Goal: Task Accomplishment & Management: Complete application form

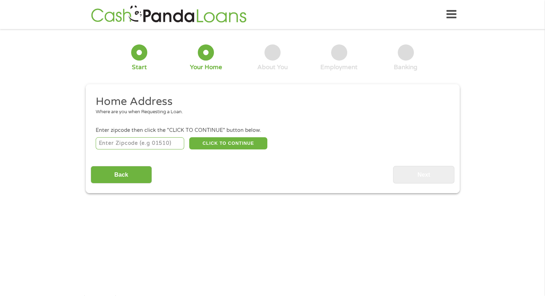
click at [160, 140] on input "number" at bounding box center [140, 143] width 89 height 12
type input "30510"
click at [219, 145] on button "CLICK TO CONTINUE" at bounding box center [228, 143] width 78 height 12
type input "30510"
type input "Alto"
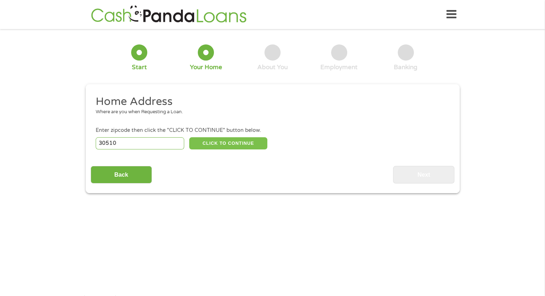
select select "[US_STATE]"
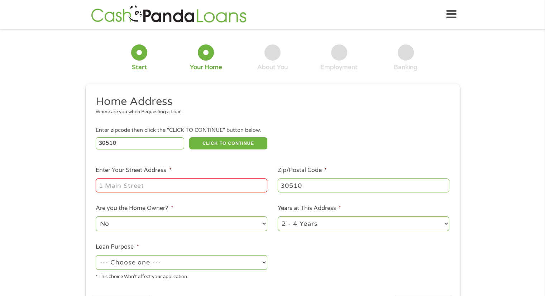
click at [136, 189] on input "Enter Your Street Address *" at bounding box center [182, 186] width 172 height 14
type input "[STREET_ADDRESS]"
click at [164, 225] on select "No Yes" at bounding box center [182, 224] width 172 height 15
click at [96, 217] on select "No Yes" at bounding box center [182, 224] width 172 height 15
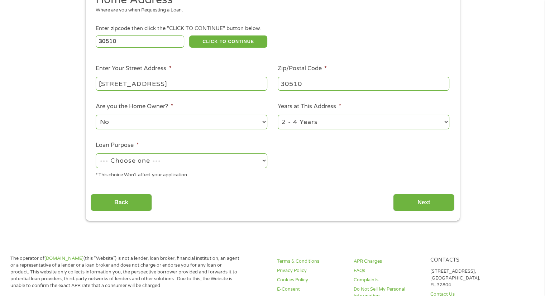
scroll to position [108, 0]
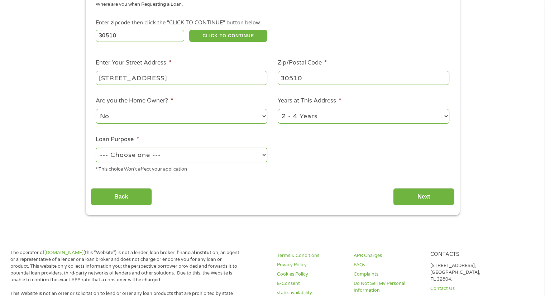
click at [157, 161] on select "--- Choose one --- Pay Bills Debt Consolidation Home Improvement Major Purchase…" at bounding box center [182, 155] width 172 height 15
select select "medicalexpenses"
click at [96, 148] on select "--- Choose one --- Pay Bills Debt Consolidation Home Improvement Major Purchase…" at bounding box center [182, 155] width 172 height 15
click at [421, 192] on input "Next" at bounding box center [423, 197] width 61 height 18
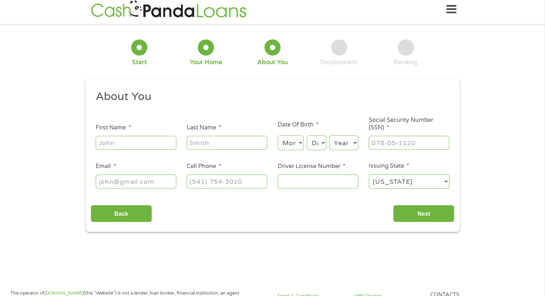
scroll to position [0, 0]
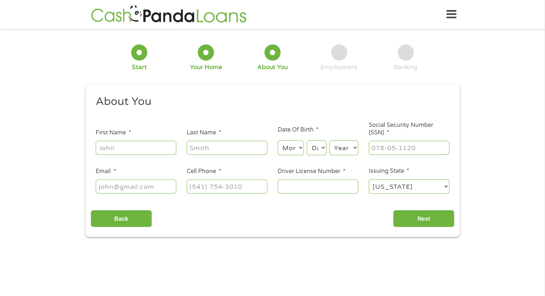
click at [110, 149] on input "First Name *" at bounding box center [136, 148] width 81 height 14
type input "Melody"
type input "[PERSON_NAME]"
type input "[EMAIL_ADDRESS][DOMAIN_NAME]"
type input "[PHONE_NUMBER]"
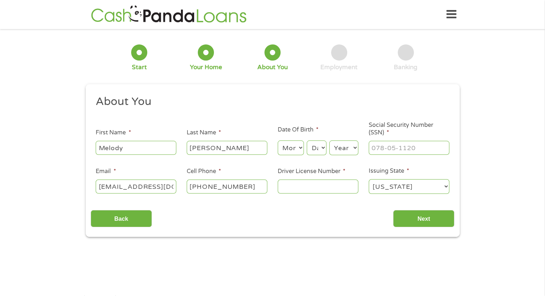
click at [293, 154] on select "Month 1 2 3 4 5 6 7 8 9 10 11 12" at bounding box center [291, 148] width 26 height 15
select select "8"
click at [278, 141] on select "Month 1 2 3 4 5 6 7 8 9 10 11 12" at bounding box center [291, 148] width 26 height 15
click at [314, 151] on select "Day 1 2 3 4 5 6 7 8 9 10 11 12 13 14 15 16 17 18 19 20 21 22 23 24 25 26 27 28 …" at bounding box center [316, 148] width 19 height 15
select select "10"
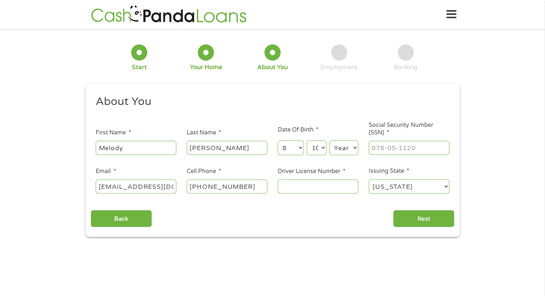
click at [307, 141] on select "Day 1 2 3 4 5 6 7 8 9 10 11 12 13 14 15 16 17 18 19 20 21 22 23 24 25 26 27 28 …" at bounding box center [316, 148] width 19 height 15
click at [344, 150] on select "Year [DATE] 2006 2005 2004 2003 2002 2001 2000 1999 1998 1997 1996 1995 1994 19…" at bounding box center [344, 148] width 29 height 15
select select "1977"
click at [330, 141] on select "Year [DATE] 2006 2005 2004 2003 2002 2001 2000 1999 1998 1997 1996 1995 1994 19…" at bounding box center [344, 148] width 29 height 15
click at [376, 146] on input "___-__-____" at bounding box center [409, 148] width 81 height 14
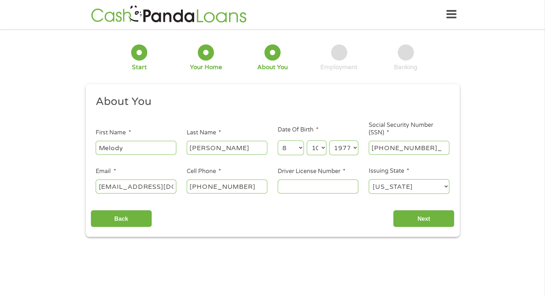
type input "253-53-9531"
click at [326, 189] on input "Driver License Number *" at bounding box center [318, 187] width 81 height 14
drag, startPoint x: 306, startPoint y: 175, endPoint x: 303, endPoint y: 184, distance: 9.5
click at [305, 177] on li "Driver License Number *" at bounding box center [318, 181] width 91 height 28
click at [303, 187] on input "Driver License Number *" at bounding box center [318, 187] width 81 height 14
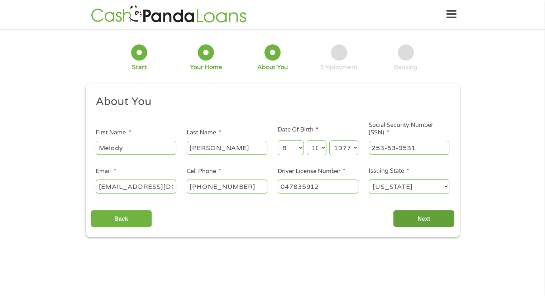
type input "047835912"
click at [445, 218] on input "Next" at bounding box center [423, 219] width 61 height 18
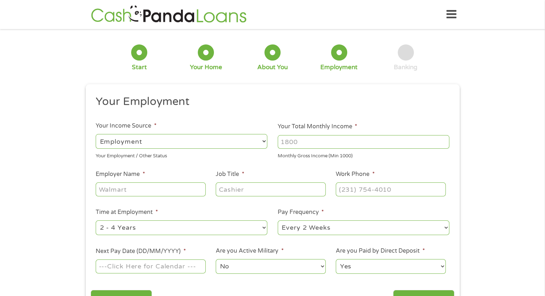
click at [317, 138] on input "Your Total Monthly Income *" at bounding box center [364, 142] width 172 height 14
click at [321, 145] on input "Your Total Monthly Income *" at bounding box center [364, 142] width 172 height 14
type input "3460"
click at [153, 193] on input "Employer Name *" at bounding box center [151, 190] width 110 height 14
type input "onin staffing"
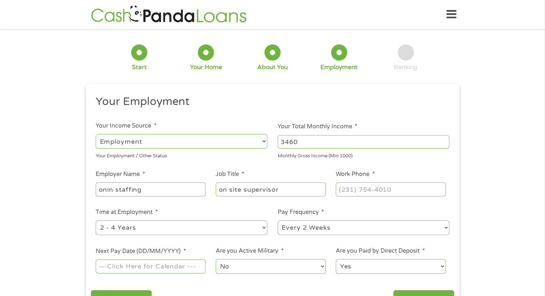
type input "on site supervisor"
type input "[PHONE_NUMBER]"
select select "weekly"
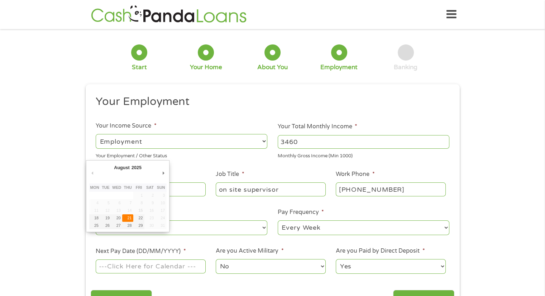
type input "21/08/2025"
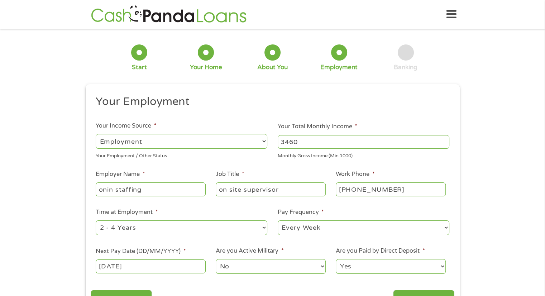
click at [355, 270] on select "Yes No" at bounding box center [391, 266] width 110 height 15
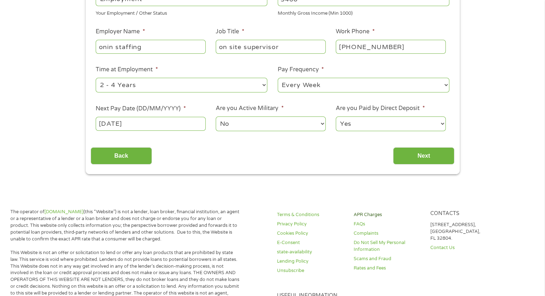
scroll to position [143, 0]
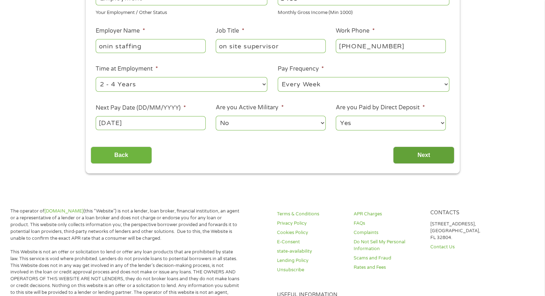
click at [426, 158] on input "Next" at bounding box center [423, 156] width 61 height 18
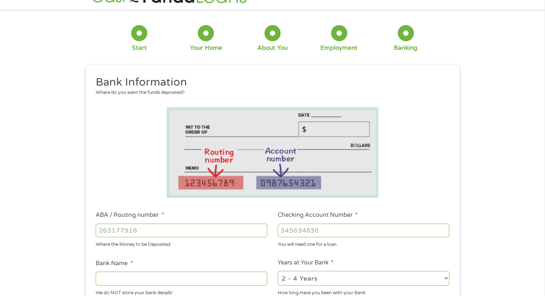
scroll to position [72, 0]
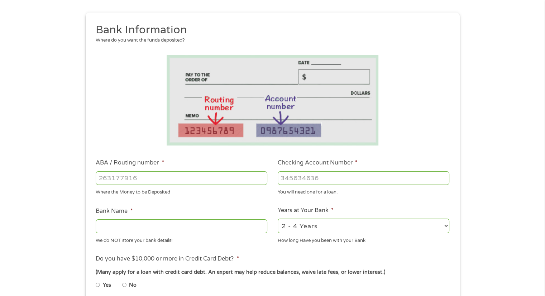
click at [162, 180] on input "ABA / Routing number *" at bounding box center [182, 178] width 172 height 14
click at [155, 218] on div at bounding box center [182, 226] width 172 height 16
click at [157, 220] on input "Bank Name *" at bounding box center [182, 226] width 172 height 14
type input "regions"
click at [195, 180] on input "ABA / Routing number *" at bounding box center [182, 178] width 172 height 14
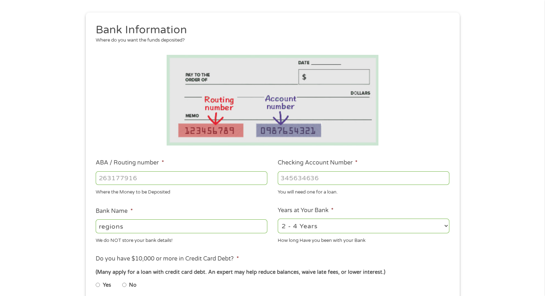
click at [186, 180] on input "ABA / Routing number *" at bounding box center [182, 178] width 172 height 14
type input "061101375"
type input "REGIONS BANK"
type input "061101375"
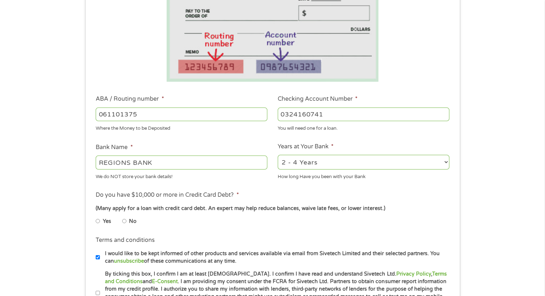
scroll to position [179, 0]
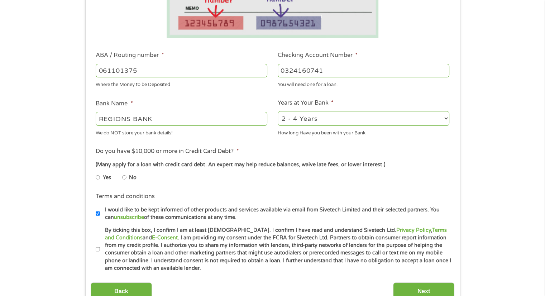
type input "0324160741"
click at [124, 177] on input "No" at bounding box center [124, 177] width 4 height 11
radio input "true"
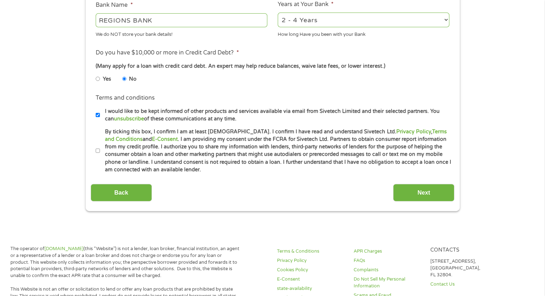
scroll to position [287, 0]
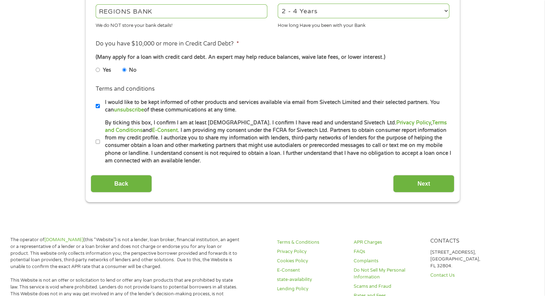
click at [100, 142] on label "By ticking this box, I confirm I am at least [DEMOGRAPHIC_DATA]. I confirm I ha…" at bounding box center [276, 142] width 352 height 46
click at [100, 142] on input "By ticking this box, I confirm I am at least [DEMOGRAPHIC_DATA]. I confirm I ha…" at bounding box center [98, 141] width 4 height 11
checkbox input "true"
click at [419, 187] on input "Next" at bounding box center [423, 184] width 61 height 18
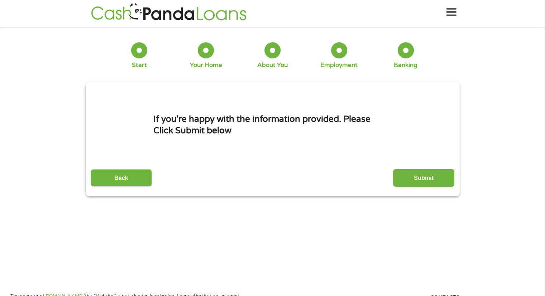
scroll to position [0, 0]
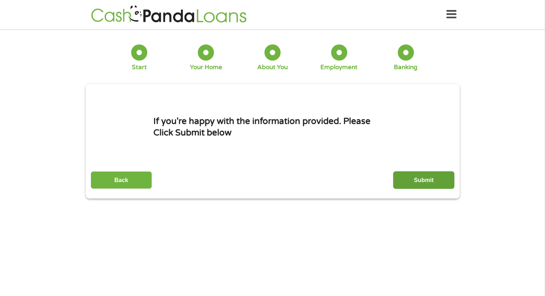
click at [435, 182] on input "Submit" at bounding box center [423, 180] width 61 height 18
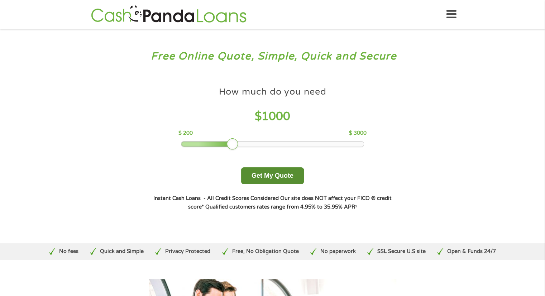
click at [264, 175] on button "Get My Quote" at bounding box center [272, 175] width 63 height 17
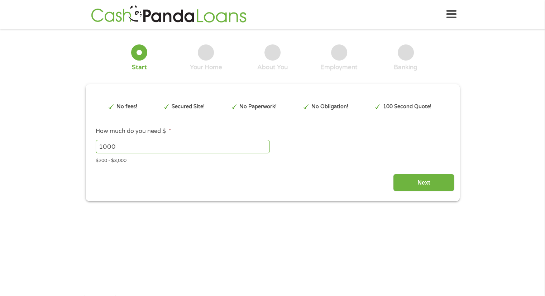
click at [263, 178] on div "Next" at bounding box center [273, 180] width 364 height 23
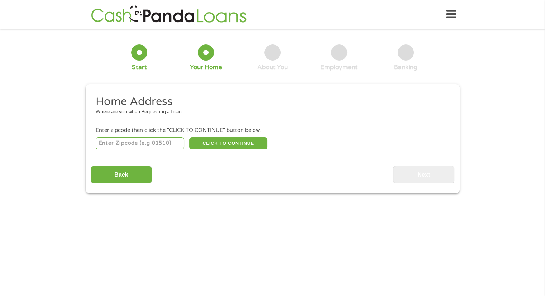
click at [133, 144] on input "number" at bounding box center [140, 143] width 89 height 12
type input "30510"
click at [228, 143] on button "CLICK TO CONTINUE" at bounding box center [228, 143] width 78 height 12
type input "30510"
type input "Alto"
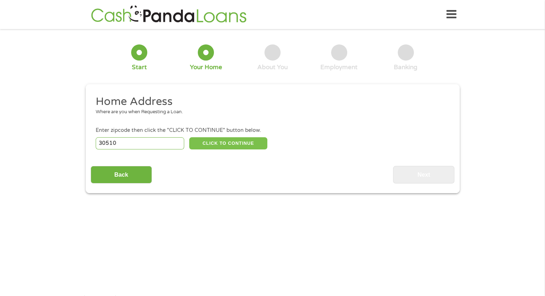
select select "[US_STATE]"
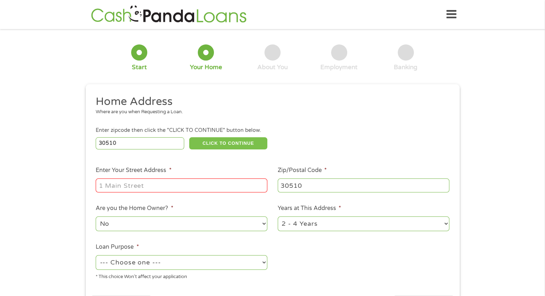
scroll to position [36, 0]
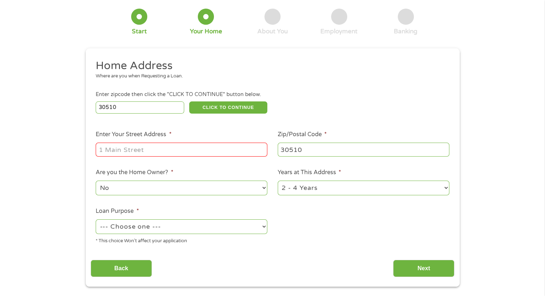
click at [148, 145] on input "Enter Your Street Address *" at bounding box center [182, 150] width 172 height 14
type input "[STREET_ADDRESS]"
click at [157, 227] on select "--- Choose one --- Pay Bills Debt Consolidation Home Improvement Major Purchase…" at bounding box center [182, 226] width 172 height 15
click at [96, 220] on select "--- Choose one --- Pay Bills Debt Consolidation Home Improvement Major Purchase…" at bounding box center [182, 226] width 172 height 15
click at [113, 225] on select "--- Choose one --- Pay Bills Debt Consolidation Home Improvement Major Purchase…" at bounding box center [182, 226] width 172 height 15
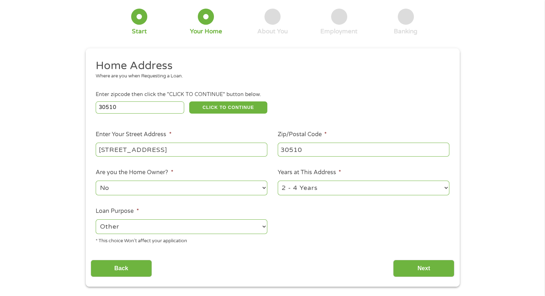
select select "debtconsolidation"
click at [96, 220] on select "--- Choose one --- Pay Bills Debt Consolidation Home Improvement Major Purchase…" at bounding box center [182, 226] width 172 height 15
click at [423, 275] on input "Next" at bounding box center [423, 269] width 61 height 18
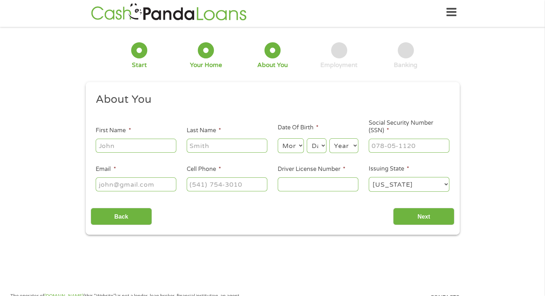
scroll to position [0, 0]
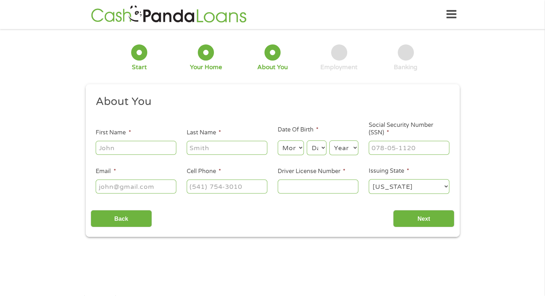
click at [417, 267] on main "1 Start 2 Your Home 3 About You 4 Employment 5 Banking 6 This field is hidden w…" at bounding box center [272, 155] width 545 height 242
click at [117, 150] on input "First Name *" at bounding box center [136, 148] width 81 height 14
type input "Melody"
type input "[PERSON_NAME]"
type input "[EMAIL_ADDRESS][DOMAIN_NAME]"
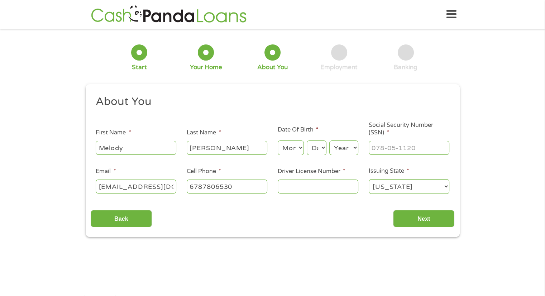
type input "[PHONE_NUMBER]"
click at [314, 192] on input "Driver License Number *" at bounding box center [318, 187] width 81 height 14
type input "047835912"
click at [426, 217] on input "Next" at bounding box center [423, 219] width 61 height 18
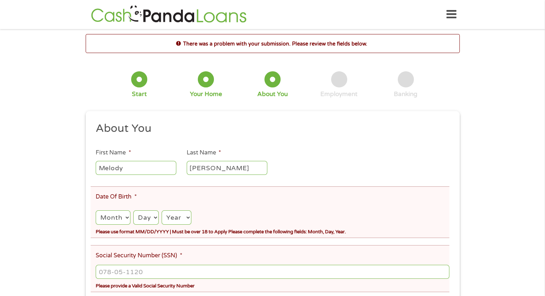
click at [126, 218] on select "Month 1 2 3 4 5 6 7 8 9 10 11 12" at bounding box center [113, 217] width 34 height 15
select select "8"
click at [96, 211] on select "Month 1 2 3 4 5 6 7 8 9 10 11 12" at bounding box center [113, 217] width 34 height 15
click at [142, 221] on select "Day 1 2 3 4 5 6 7 8 9 10 11 12 13 14 15 16 17 18 19 20 21 22 23 24 25 26 27 28 …" at bounding box center [145, 217] width 25 height 15
select select "10"
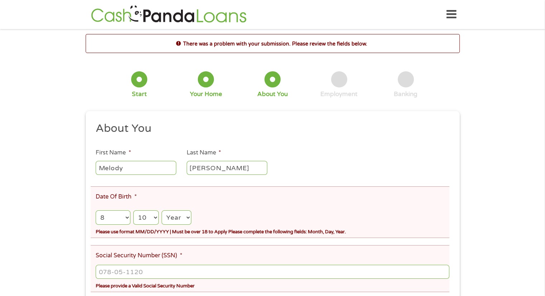
click at [133, 211] on select "Day 1 2 3 4 5 6 7 8 9 10 11 12 13 14 15 16 17 18 19 20 21 22 23 24 25 26 27 28 …" at bounding box center [145, 217] width 25 height 15
click at [187, 218] on select "Year [DATE] 2006 2005 2004 2003 2002 2001 2000 1999 1998 1997 1996 1995 1994 19…" at bounding box center [176, 217] width 29 height 15
select select "1977"
click at [162, 211] on select "Year [DATE] 2006 2005 2004 2003 2002 2001 2000 1999 1998 1997 1996 1995 1994 19…" at bounding box center [176, 217] width 29 height 15
click at [129, 273] on input "___-__-____" at bounding box center [273, 272] width 354 height 14
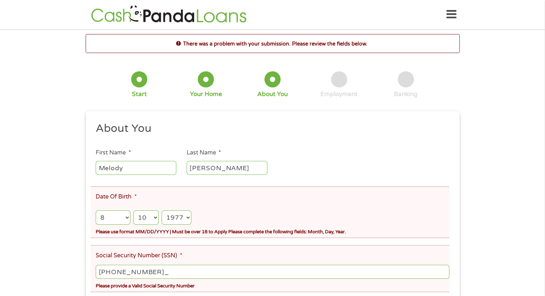
type input "253-53-9531"
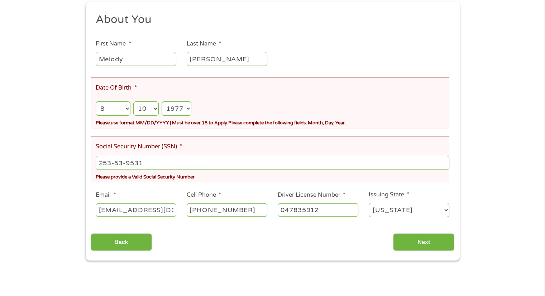
scroll to position [251, 0]
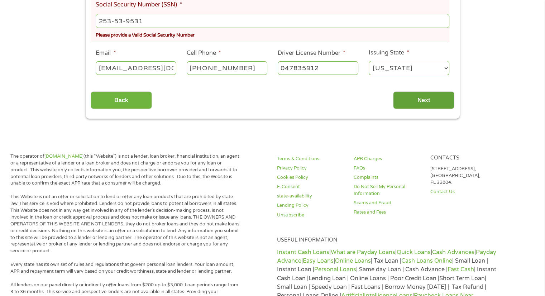
click at [432, 106] on input "Next" at bounding box center [423, 100] width 61 height 18
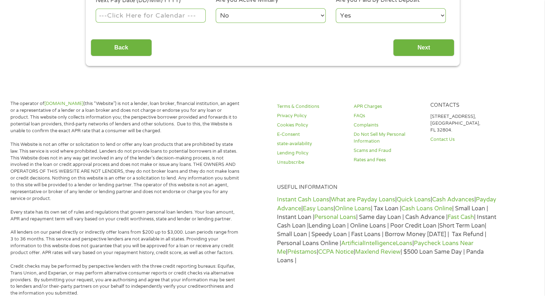
scroll to position [40, 0]
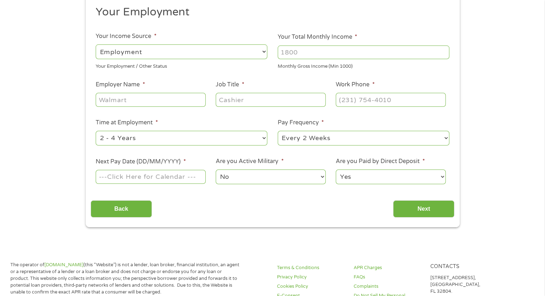
type input "(___) ___-____"
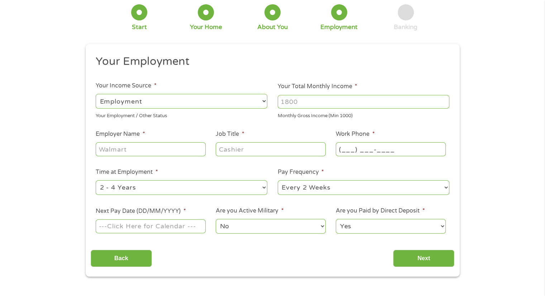
click at [417, 100] on ul "Your Employment Your Income Source * --- Choose one --- Employment [DEMOGRAPHIC…" at bounding box center [273, 148] width 364 height 186
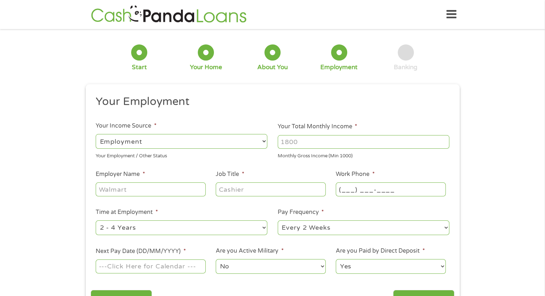
scroll to position [0, 0]
click at [204, 141] on select "--- Choose one --- Employment [DEMOGRAPHIC_DATA] Benefits" at bounding box center [182, 141] width 172 height 15
click at [96, 134] on select "--- Choose one --- Employment [DEMOGRAPHIC_DATA] Benefits" at bounding box center [182, 141] width 172 height 15
click at [308, 142] on input "Your Total Monthly Income *" at bounding box center [364, 142] width 172 height 14
type input "3467"
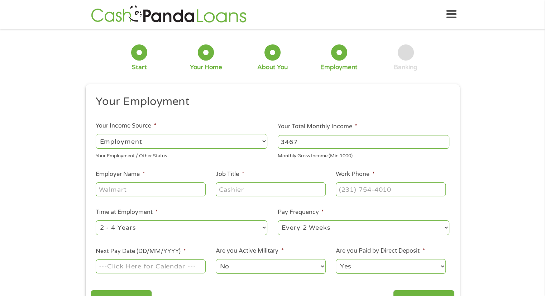
click at [124, 187] on input "Employer Name *" at bounding box center [151, 190] width 110 height 14
type input "onin staffing"
type input "on site supervisor"
type input "[PHONE_NUMBER]"
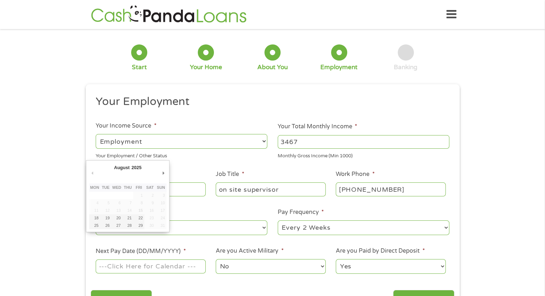
click at [151, 270] on input "Next Pay Date (DD/MM/YYYY) *" at bounding box center [151, 267] width 110 height 14
type input "[DATE]"
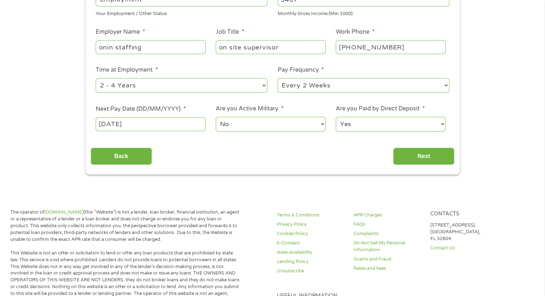
scroll to position [143, 0]
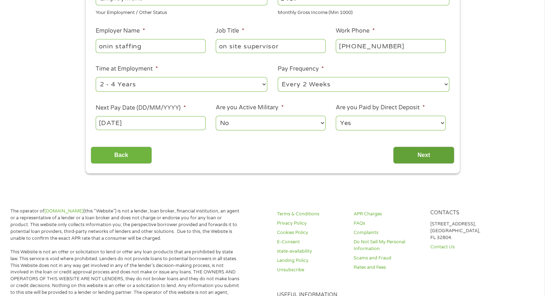
click at [434, 157] on input "Next" at bounding box center [423, 156] width 61 height 18
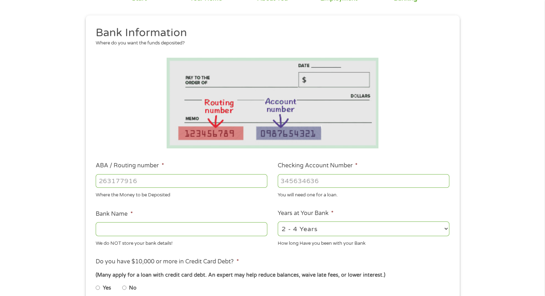
scroll to position [72, 0]
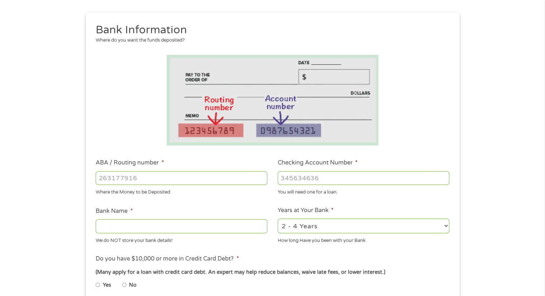
click at [166, 172] on input "ABA / Routing number *" at bounding box center [182, 178] width 172 height 14
click at [157, 178] on input "ABA / Routing number *" at bounding box center [182, 178] width 172 height 14
click at [156, 227] on input "Bank Name *" at bounding box center [182, 226] width 172 height 14
type input "regions"
click at [144, 176] on input "ABA / Routing number *" at bounding box center [182, 178] width 172 height 14
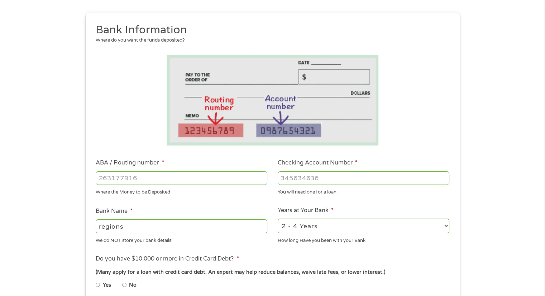
click at [137, 178] on input "ABA / Routing number *" at bounding box center [182, 178] width 172 height 14
type input "061101375"
type input "REGIONS BANK"
type input "061101375"
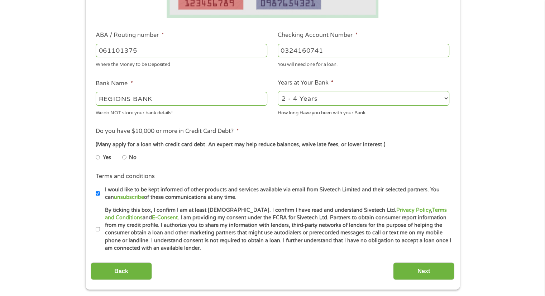
scroll to position [287, 0]
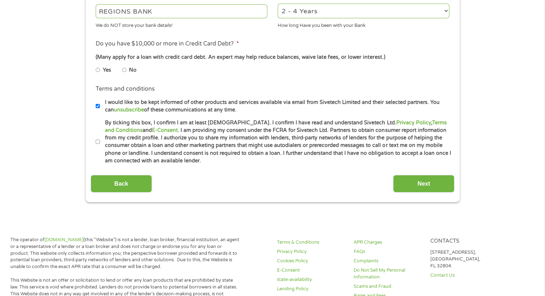
type input "0324160741"
drag, startPoint x: 120, startPoint y: 68, endPoint x: 126, endPoint y: 69, distance: 5.7
click at [122, 68] on li "Yes" at bounding box center [109, 70] width 27 height 14
click at [127, 69] on li "No" at bounding box center [135, 70] width 26 height 14
click at [123, 72] on input "No" at bounding box center [124, 69] width 4 height 11
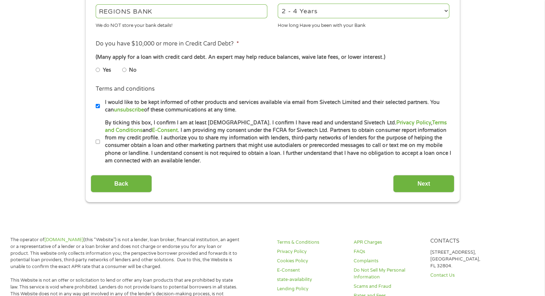
radio input "true"
click at [97, 143] on input "By ticking this box, I confirm I am at least [DEMOGRAPHIC_DATA]. I confirm I ha…" at bounding box center [98, 141] width 4 height 11
checkbox input "true"
drag, startPoint x: 402, startPoint y: 188, endPoint x: 422, endPoint y: 189, distance: 19.4
click at [407, 189] on input "Next" at bounding box center [423, 184] width 61 height 18
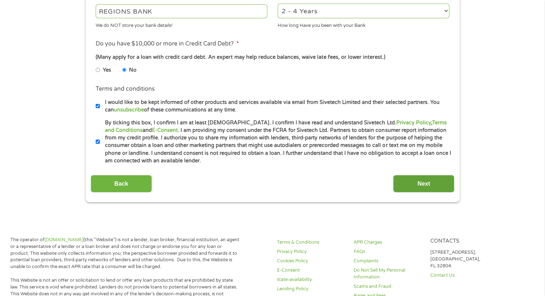
click at [428, 189] on input "Next" at bounding box center [423, 184] width 61 height 18
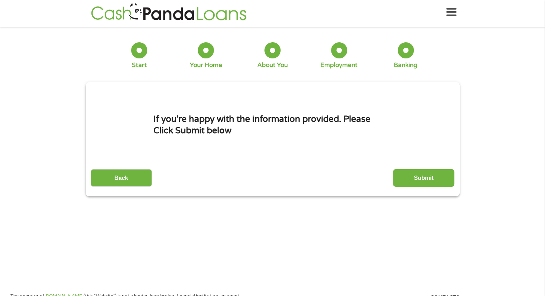
scroll to position [0, 0]
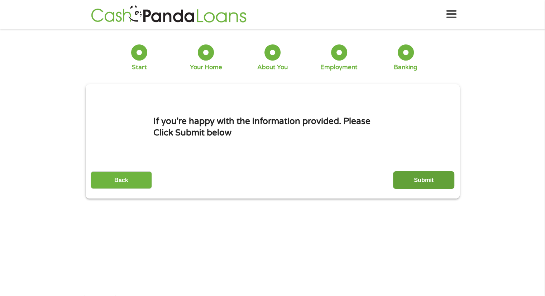
click at [422, 186] on input "Submit" at bounding box center [423, 180] width 61 height 18
